Goal: Transaction & Acquisition: Download file/media

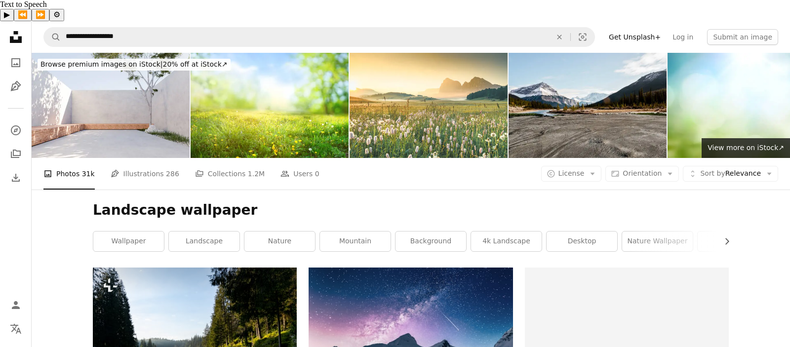
scroll to position [157, 0]
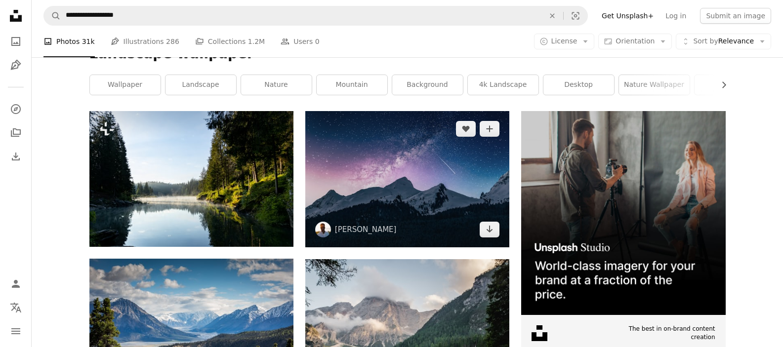
click at [466, 151] on img at bounding box center [407, 179] width 204 height 136
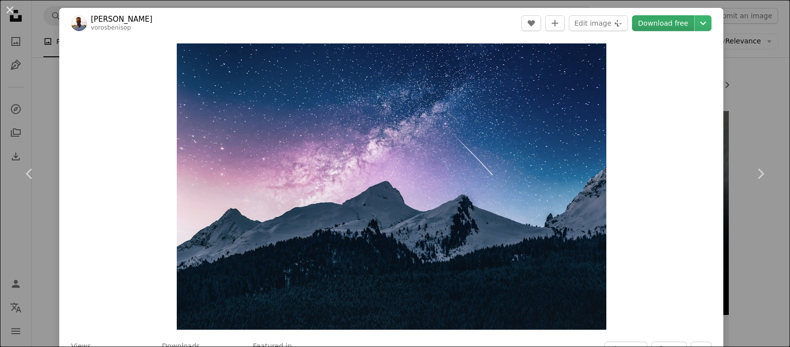
click at [656, 20] on link "Download free" at bounding box center [663, 23] width 62 height 16
